Goal: Task Accomplishment & Management: Use online tool/utility

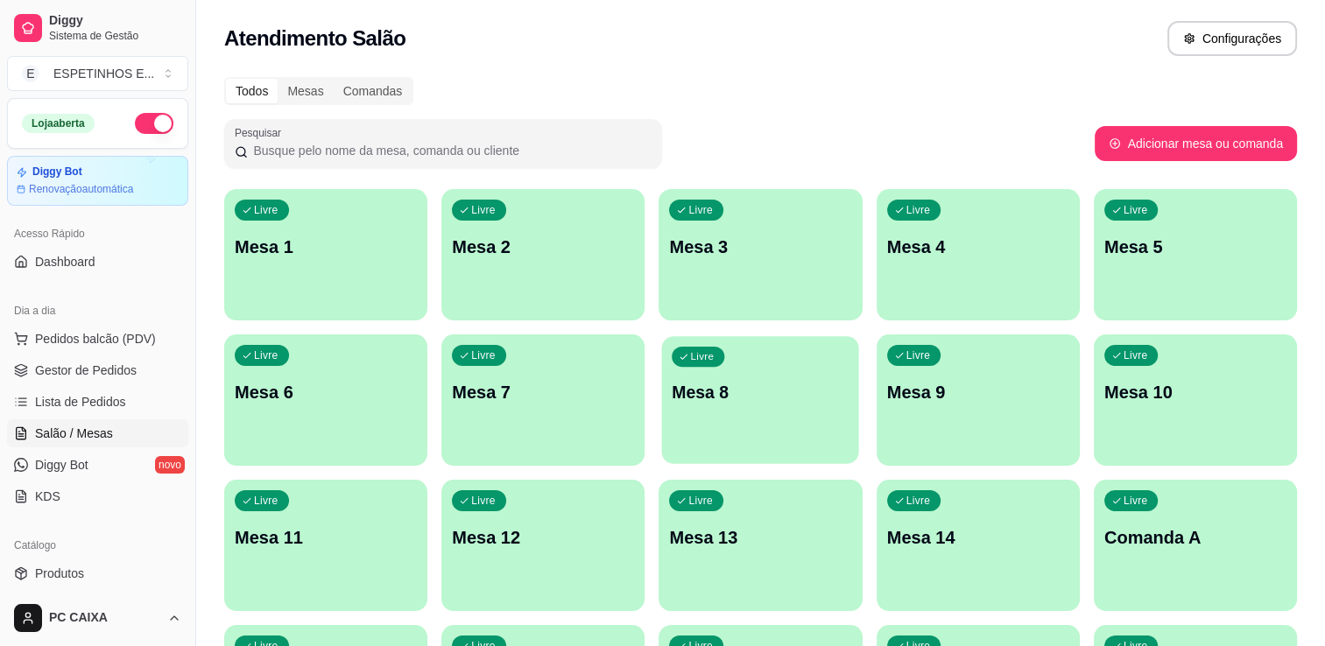
click at [752, 335] on div "Livre Mesa 1 Livre Mesa 2 Livre Mesa 3 Livre Mesa 4 Livre Mesa 5 Livre Mesa 6 L…" at bounding box center [760, 545] width 1073 height 713
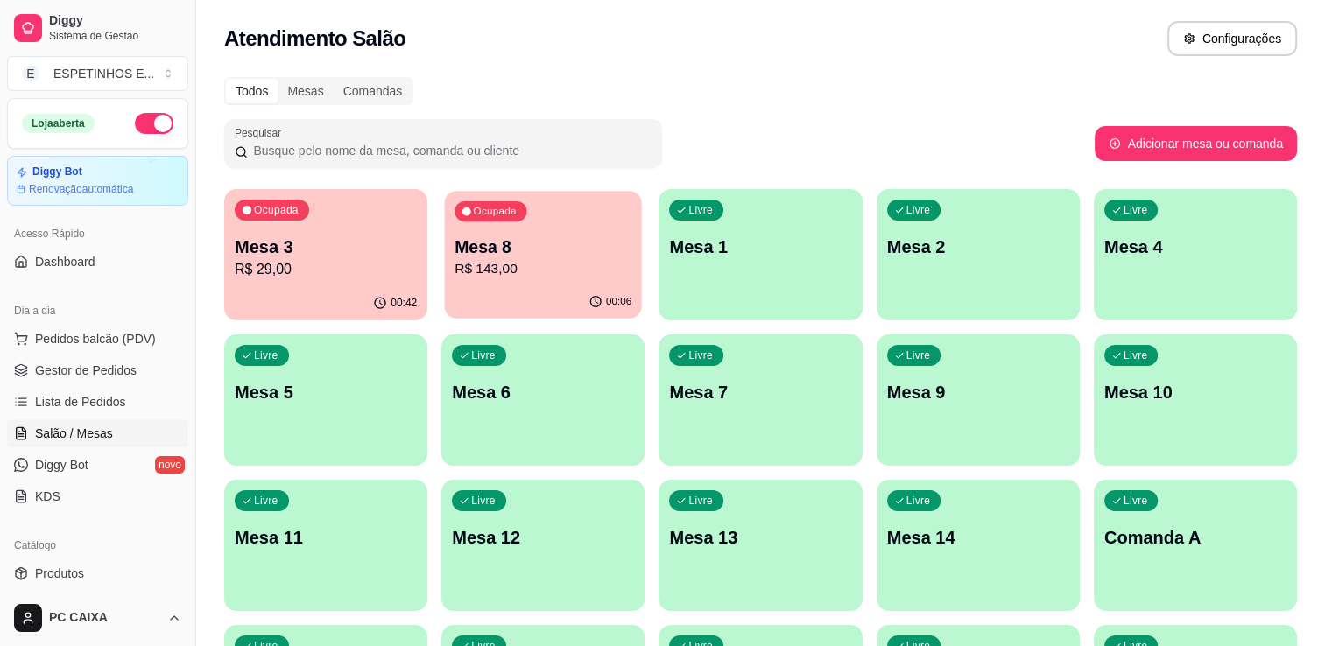
click at [536, 271] on p "R$ 143,00" at bounding box center [543, 269] width 177 height 20
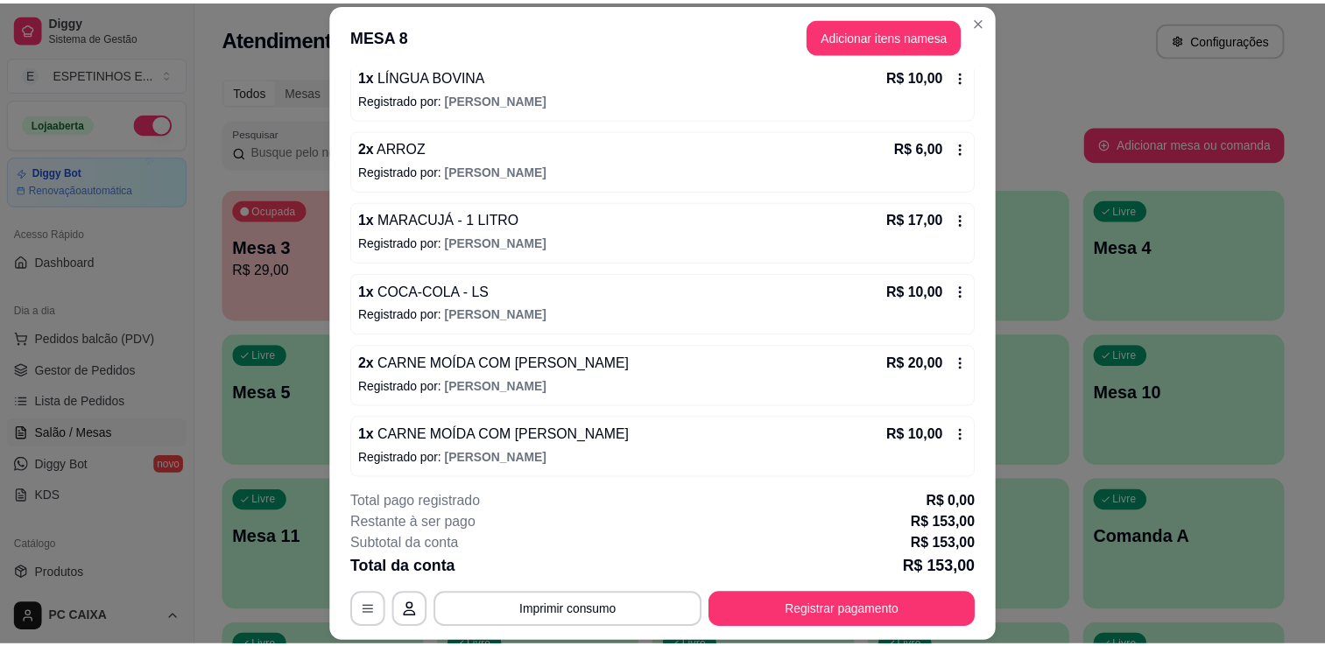
scroll to position [689, 0]
